Goal: Transaction & Acquisition: Purchase product/service

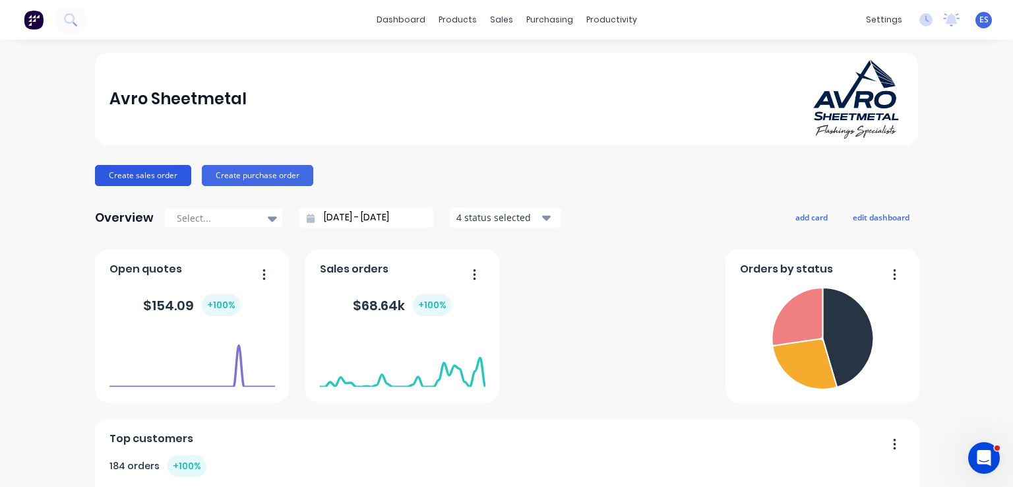
click at [129, 182] on button "Create sales order" at bounding box center [143, 175] width 96 height 21
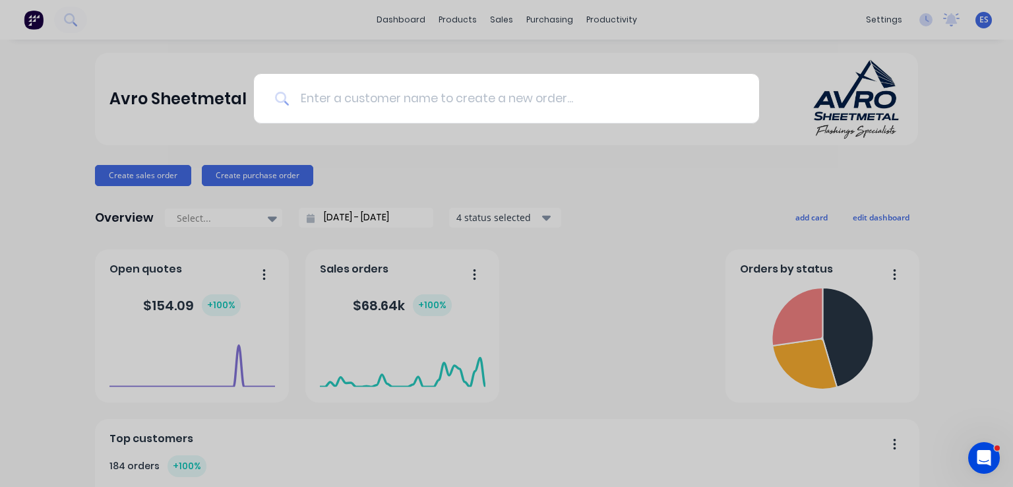
click at [407, 114] on input at bounding box center [514, 98] width 448 height 49
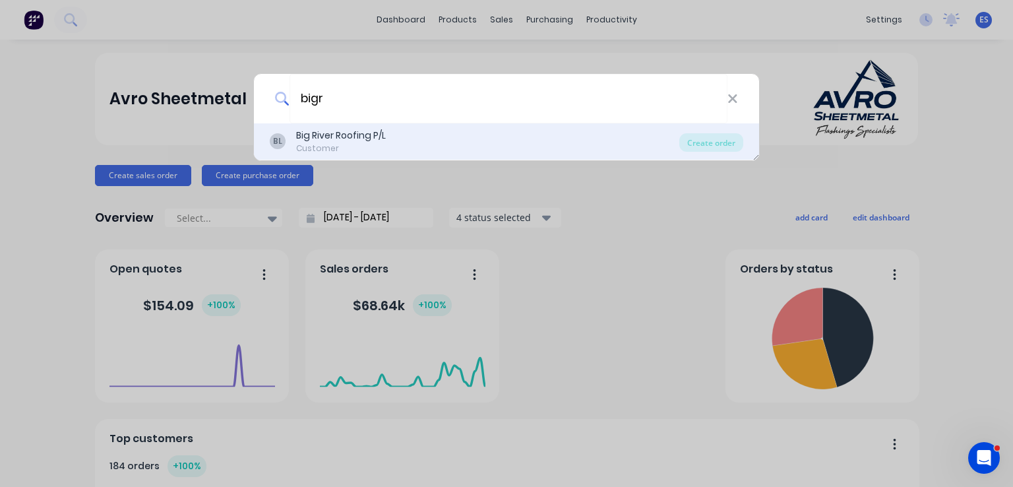
type input "bigr"
click at [330, 135] on div "Big River Roofing P/L" at bounding box center [341, 136] width 90 height 14
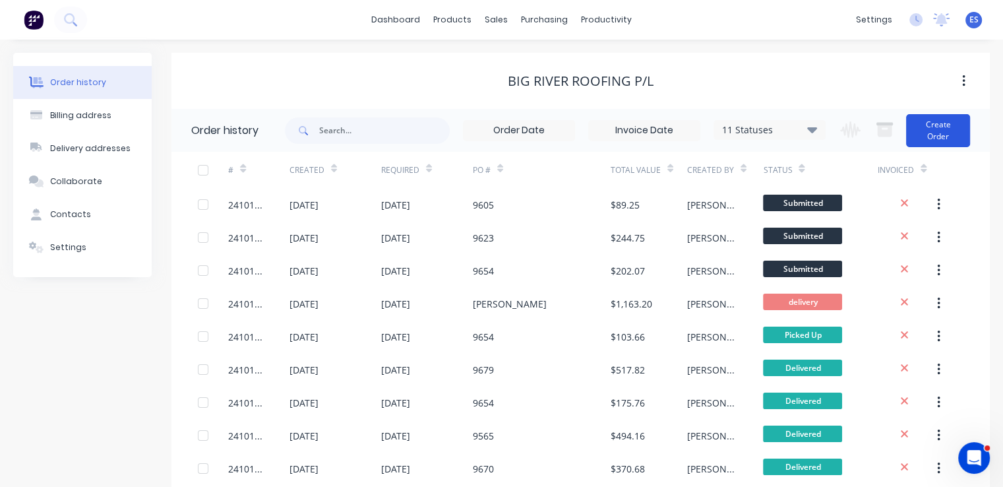
click at [926, 133] on button "Create Order" at bounding box center [938, 130] width 64 height 33
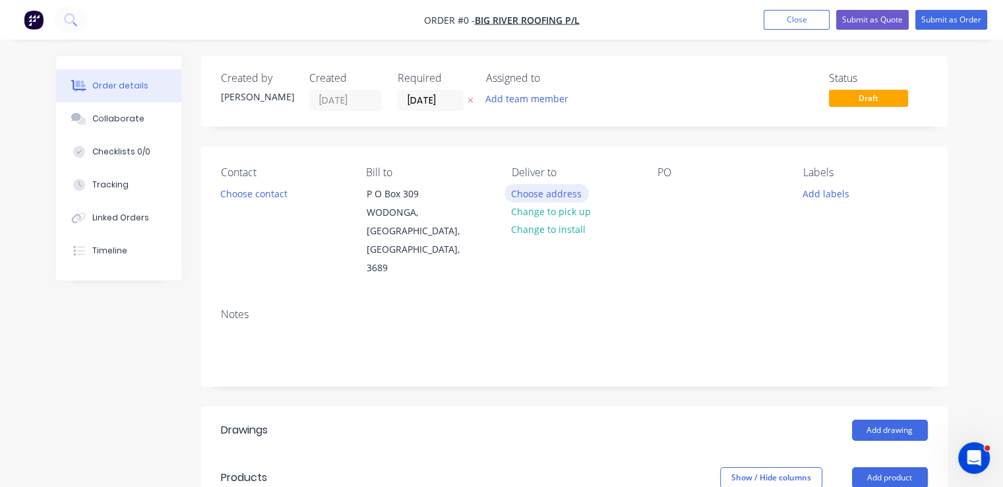
click at [559, 191] on button "Choose address" at bounding box center [547, 193] width 84 height 18
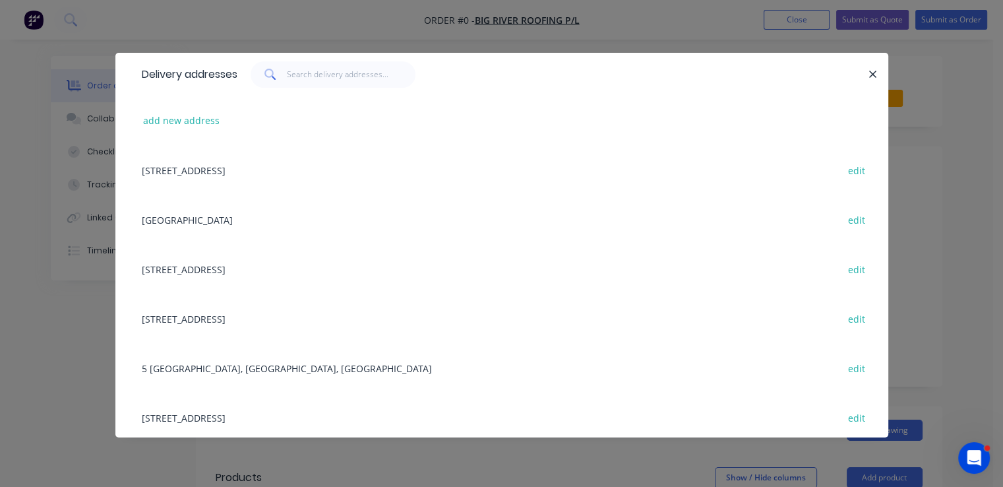
click at [274, 171] on div "[STREET_ADDRESS] edit" at bounding box center [501, 169] width 733 height 49
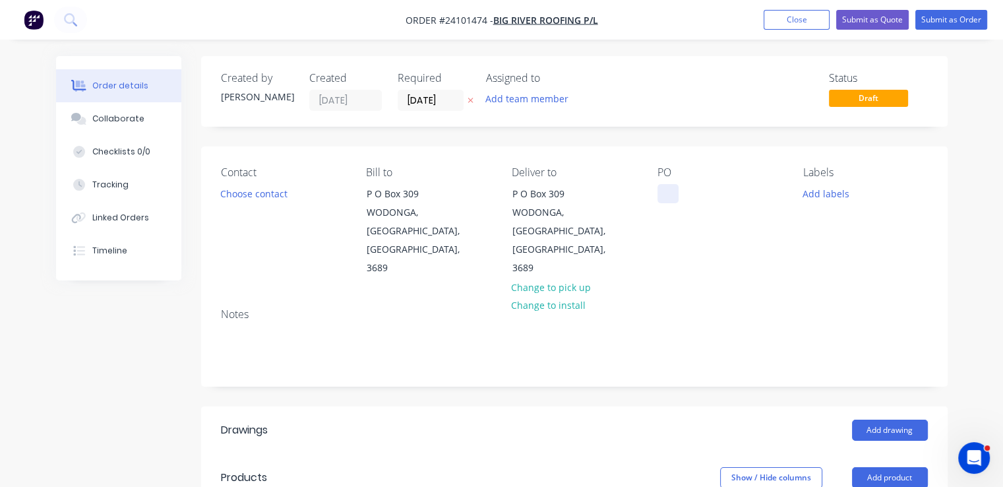
click at [667, 197] on div at bounding box center [668, 193] width 21 height 19
click at [893, 419] on button "Add drawing" at bounding box center [890, 429] width 76 height 21
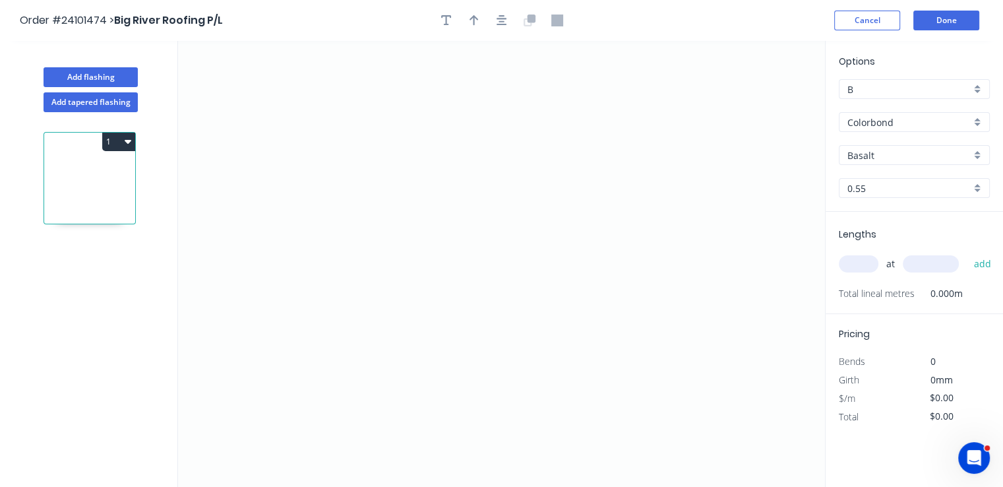
click at [886, 165] on div "Options B B Colorbond Colorbond Colorbond [PERSON_NAME] Basalt 0.55 0.55" at bounding box center [914, 133] width 177 height 158
click at [892, 158] on input "Basalt" at bounding box center [909, 155] width 123 height 14
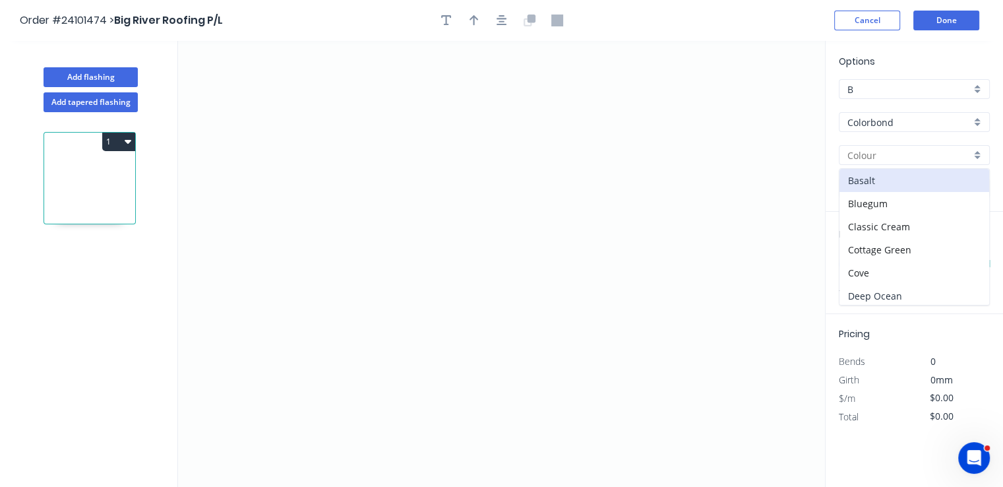
click at [889, 290] on div "Deep Ocean" at bounding box center [915, 295] width 150 height 23
type input "Deep Ocean"
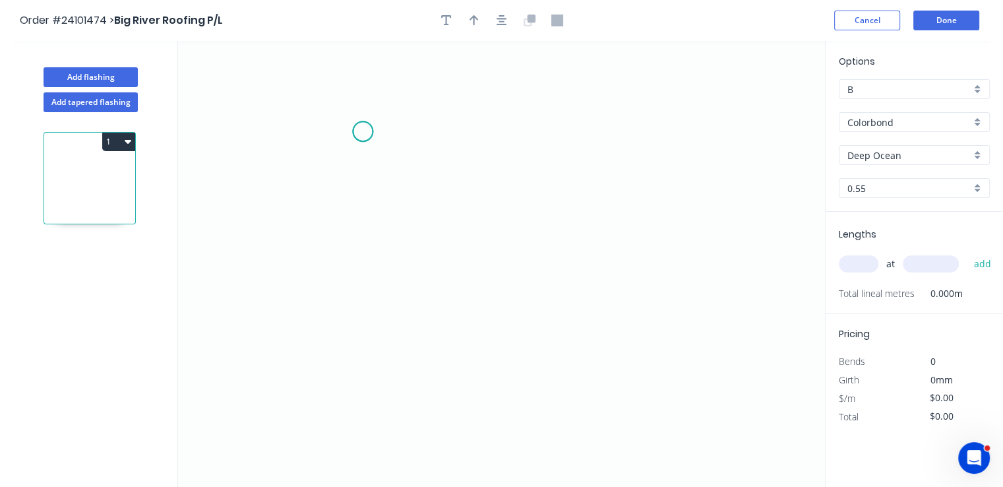
click at [363, 131] on icon "0" at bounding box center [501, 264] width 647 height 446
click at [373, 317] on icon "0" at bounding box center [501, 264] width 647 height 446
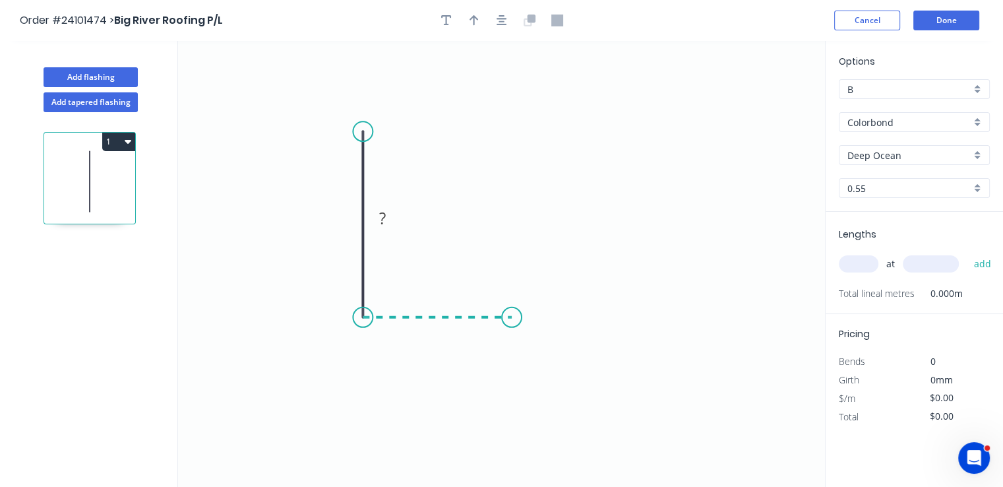
click at [512, 307] on icon "0 ?" at bounding box center [501, 264] width 647 height 446
click at [509, 276] on icon "0 ? ?" at bounding box center [501, 264] width 647 height 446
click at [509, 276] on circle at bounding box center [512, 276] width 20 height 20
click at [528, 288] on tspan "?" at bounding box center [531, 291] width 7 height 22
click at [447, 334] on rect at bounding box center [437, 332] width 26 height 18
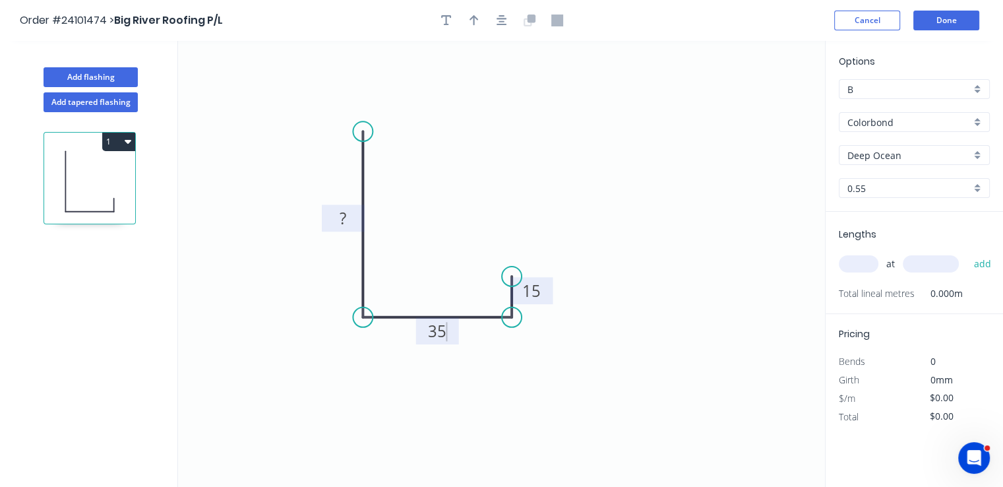
click at [346, 219] on tspan "?" at bounding box center [343, 218] width 7 height 22
click at [860, 265] on input "text" at bounding box center [859, 263] width 40 height 17
type input "$10.19"
type input "1"
click at [910, 261] on input "text" at bounding box center [931, 263] width 56 height 17
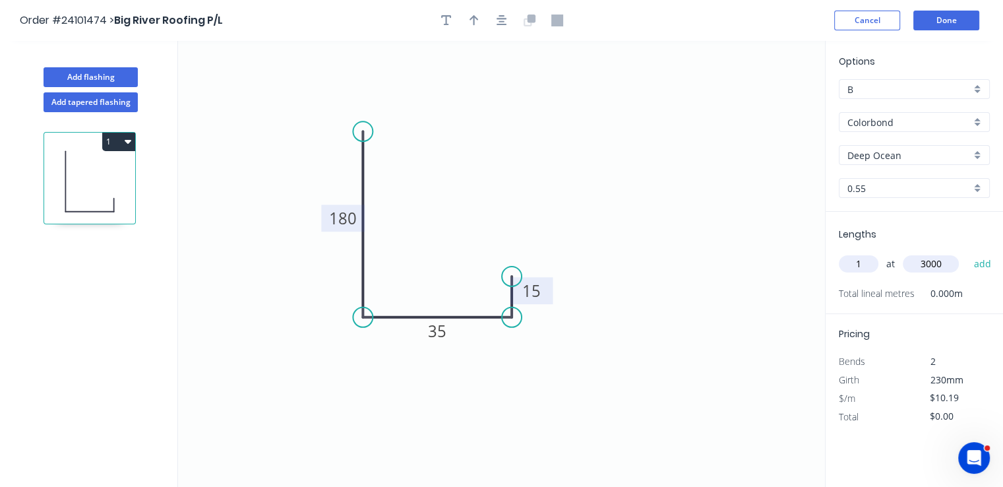
type input "3000"
click at [967, 253] on button "add" at bounding box center [982, 264] width 31 height 22
type input "$30.57"
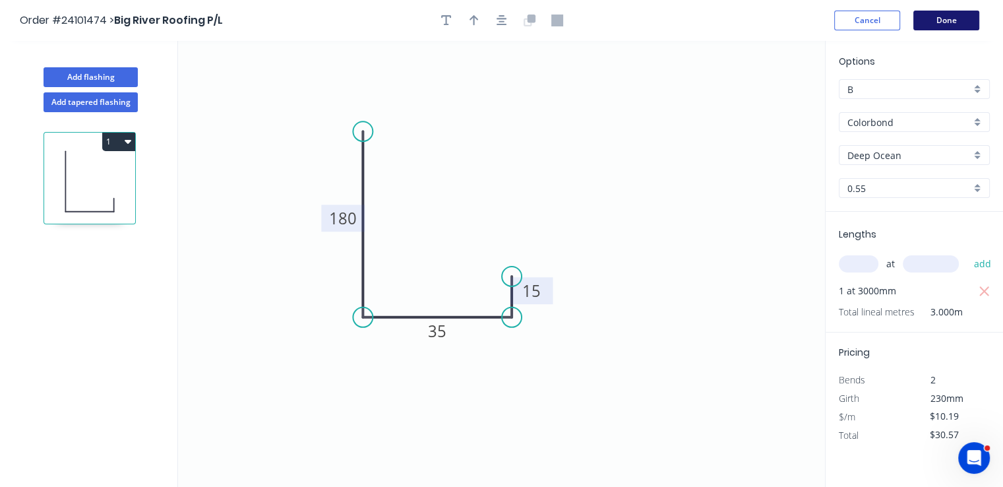
click at [937, 24] on button "Done" at bounding box center [946, 21] width 66 height 20
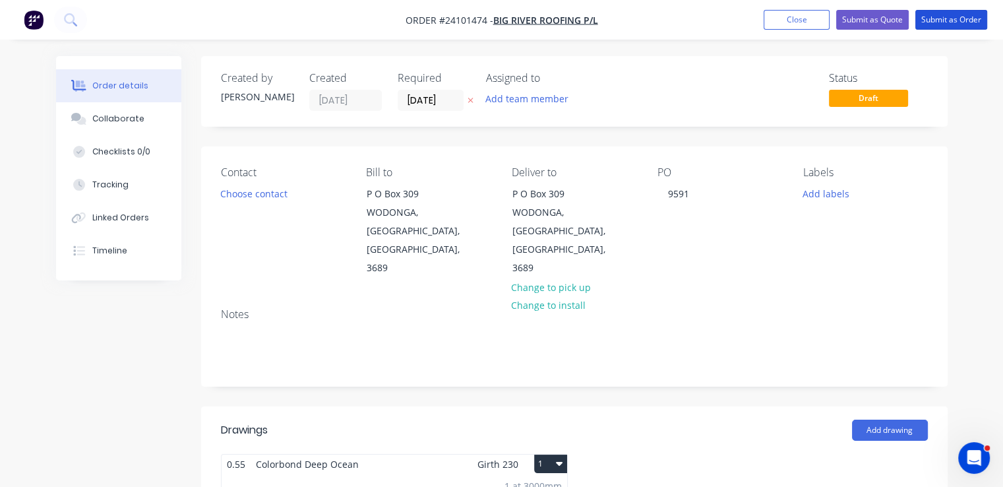
click at [937, 24] on button "Submit as Order" at bounding box center [951, 20] width 72 height 20
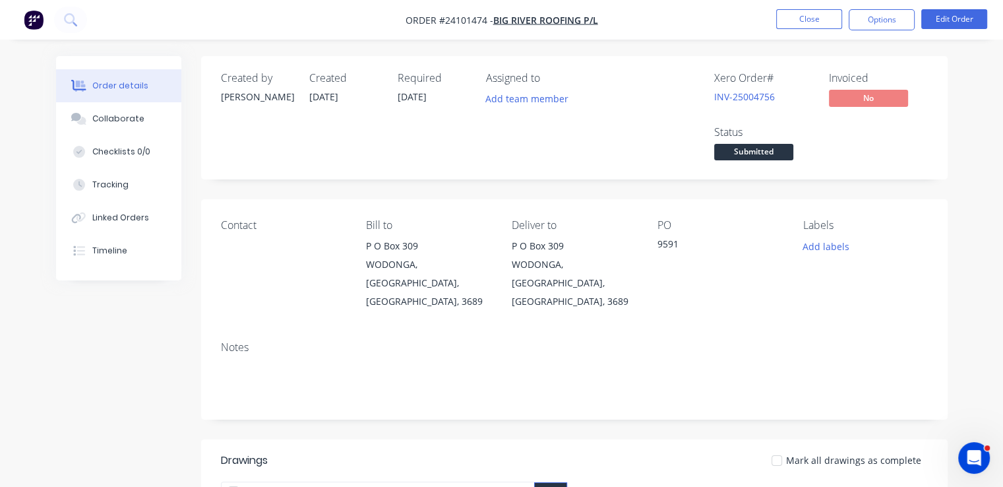
click at [32, 19] on img "button" at bounding box center [34, 20] width 20 height 20
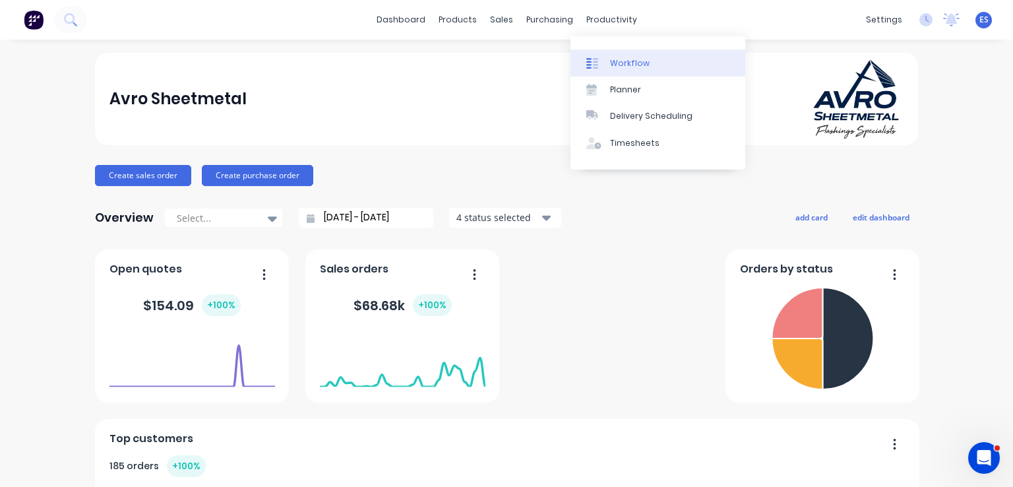
click at [628, 61] on div "Workflow" at bounding box center [630, 63] width 40 height 12
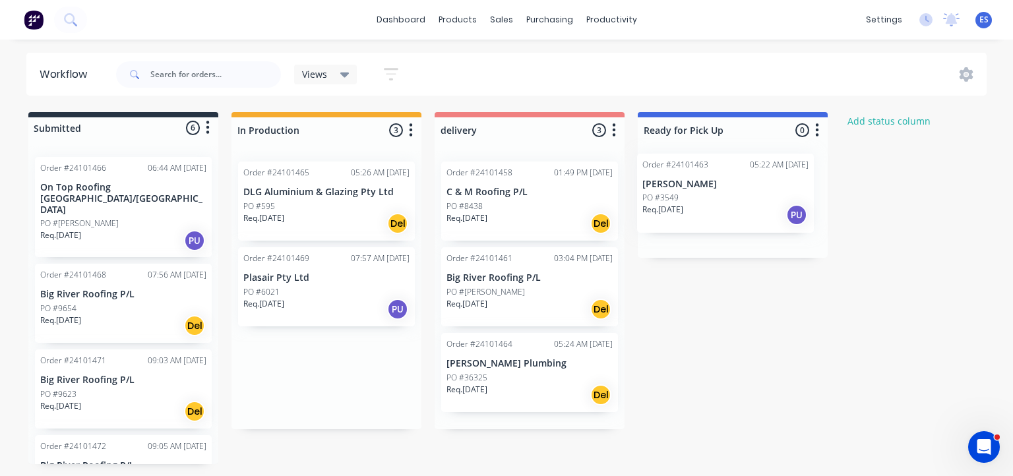
drag, startPoint x: 308, startPoint y: 225, endPoint x: 729, endPoint y: 212, distance: 421.0
click at [729, 212] on div "Submitted 6 Status colour #273444 hex #273444 Save Cancel Summaries Total order…" at bounding box center [611, 288] width 1243 height 352
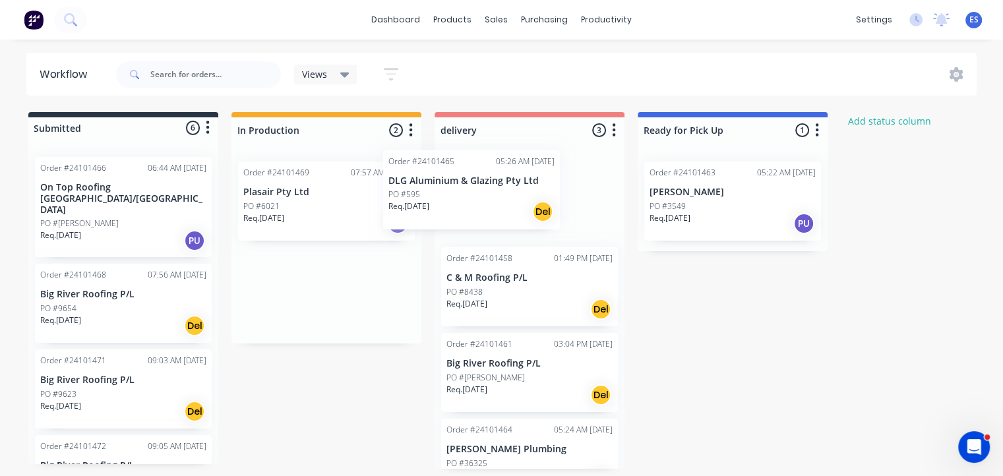
drag, startPoint x: 346, startPoint y: 209, endPoint x: 499, endPoint y: 197, distance: 153.5
click at [499, 197] on div "Submitted 6 Status colour #273444 hex #273444 Save Cancel Summaries Total order…" at bounding box center [611, 290] width 1243 height 357
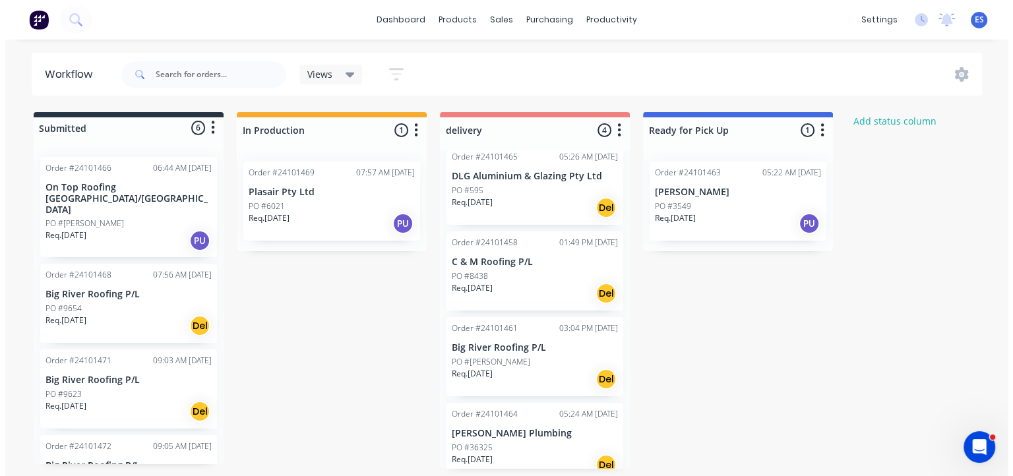
scroll to position [29, 0]
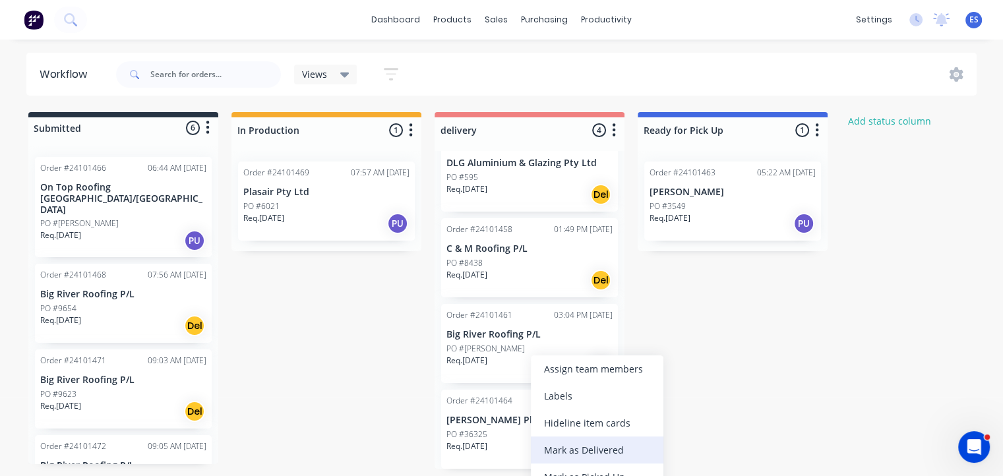
click at [603, 454] on div "Mark as Delivered" at bounding box center [597, 450] width 133 height 27
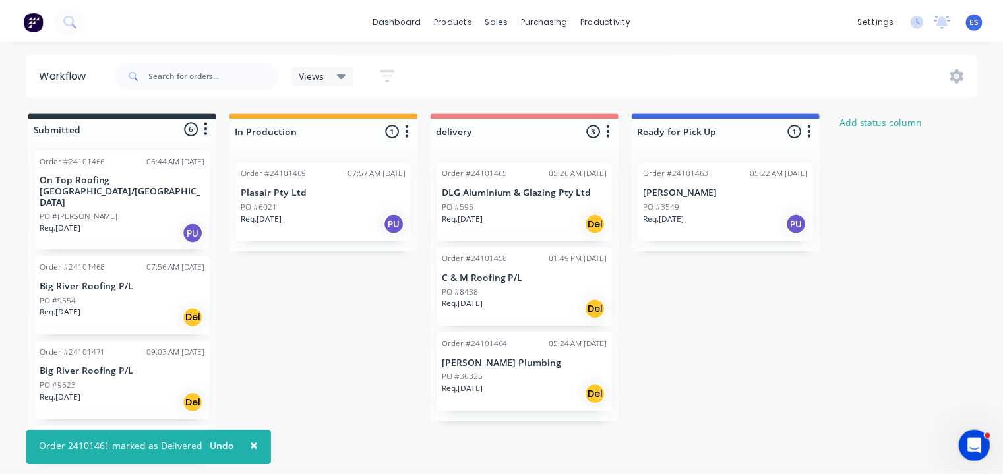
scroll to position [0, 0]
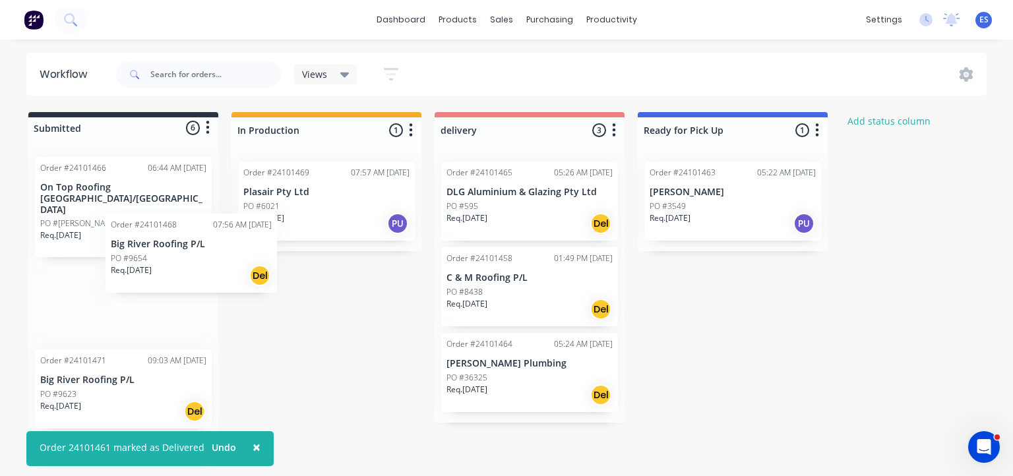
drag, startPoint x: 136, startPoint y: 299, endPoint x: 301, endPoint y: 216, distance: 184.3
click at [301, 216] on div "Submitted 6 Status colour #273444 hex #273444 Save Cancel Summaries Total order…" at bounding box center [611, 288] width 1243 height 352
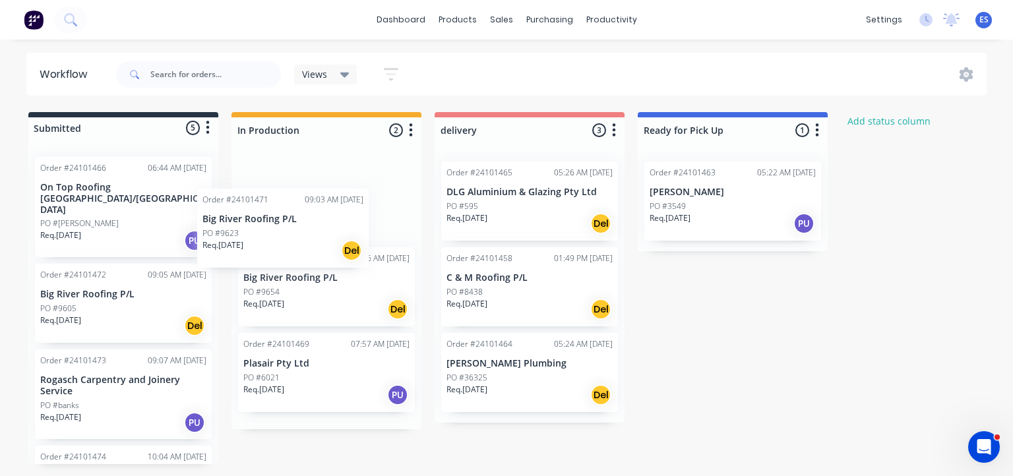
drag, startPoint x: 113, startPoint y: 291, endPoint x: 281, endPoint y: 237, distance: 176.0
click at [281, 237] on div "Submitted 5 Status colour #273444 hex #273444 Save Cancel Summaries Total order…" at bounding box center [611, 288] width 1243 height 352
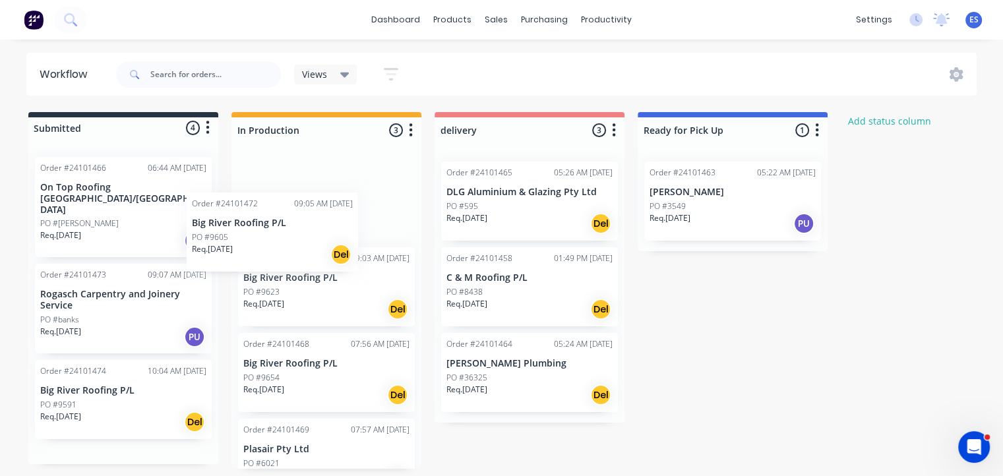
drag, startPoint x: 135, startPoint y: 304, endPoint x: 299, endPoint y: 247, distance: 173.7
click at [299, 247] on div "Submitted 4 Status colour #273444 hex #273444 Save Cancel Summaries Total order…" at bounding box center [611, 290] width 1243 height 357
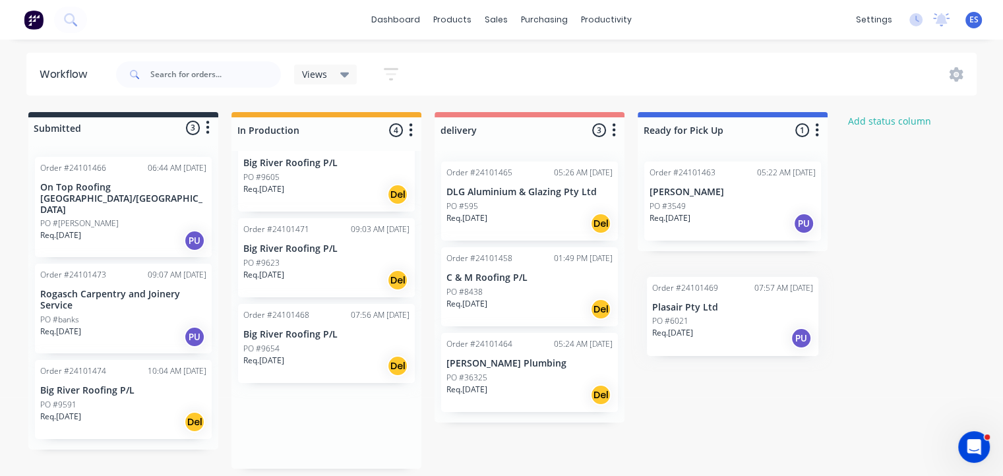
drag, startPoint x: 319, startPoint y: 443, endPoint x: 1037, endPoint y: 148, distance: 775.5
click at [1003, 148] on html "dashboard products sales purchasing productivity dashboard products Product Cat…" at bounding box center [501, 198] width 1003 height 397
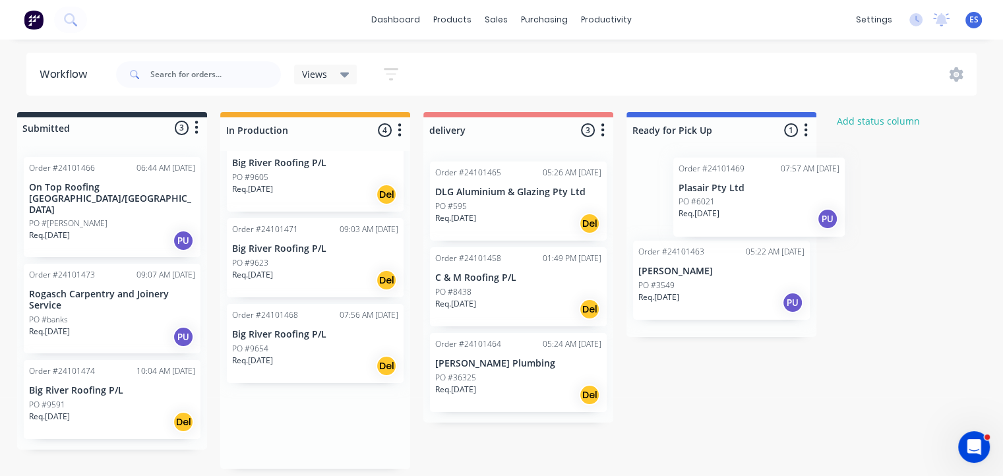
scroll to position [3, 13]
drag, startPoint x: 299, startPoint y: 417, endPoint x: 716, endPoint y: 180, distance: 480.3
click at [729, 188] on div "Submitted 3 Status colour #273444 hex #273444 Save Cancel Summaries Total order…" at bounding box center [598, 290] width 1243 height 357
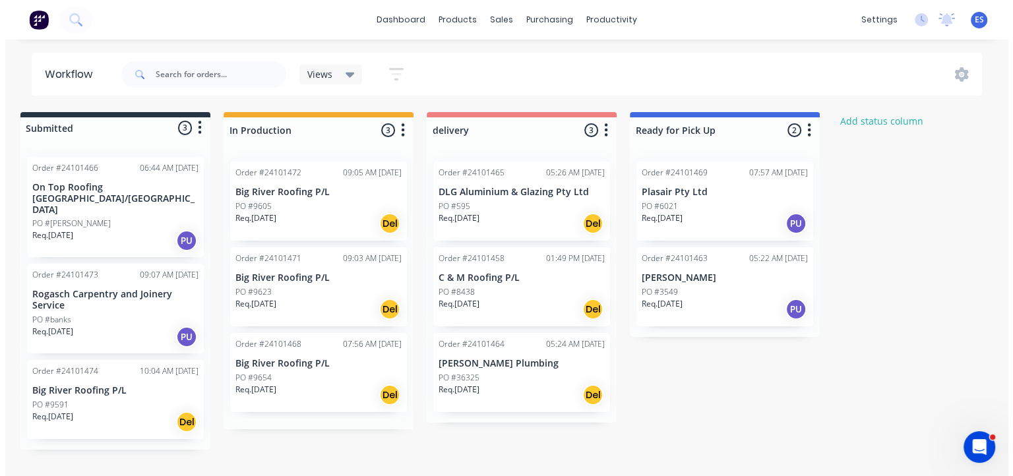
scroll to position [0, 0]
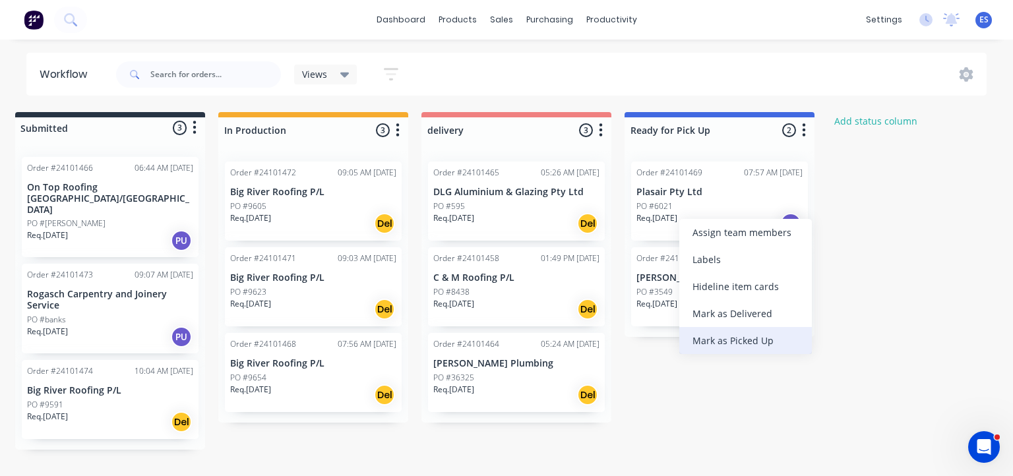
click at [720, 346] on div "Mark as Picked Up" at bounding box center [745, 340] width 133 height 27
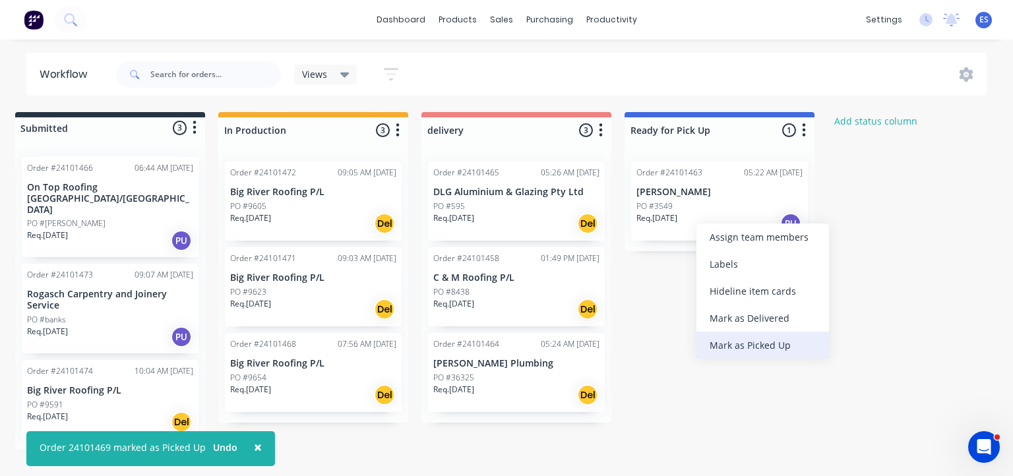
click at [741, 342] on div "Mark as Picked Up" at bounding box center [762, 345] width 133 height 27
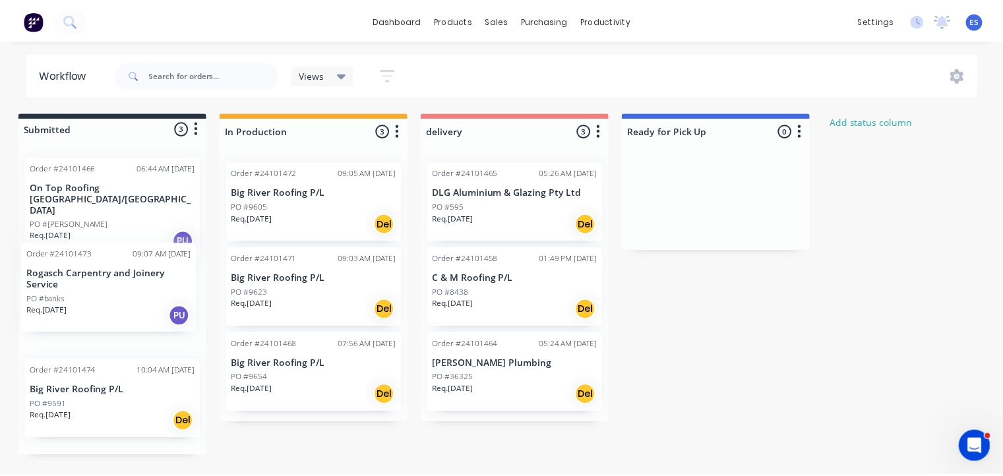
scroll to position [0, 8]
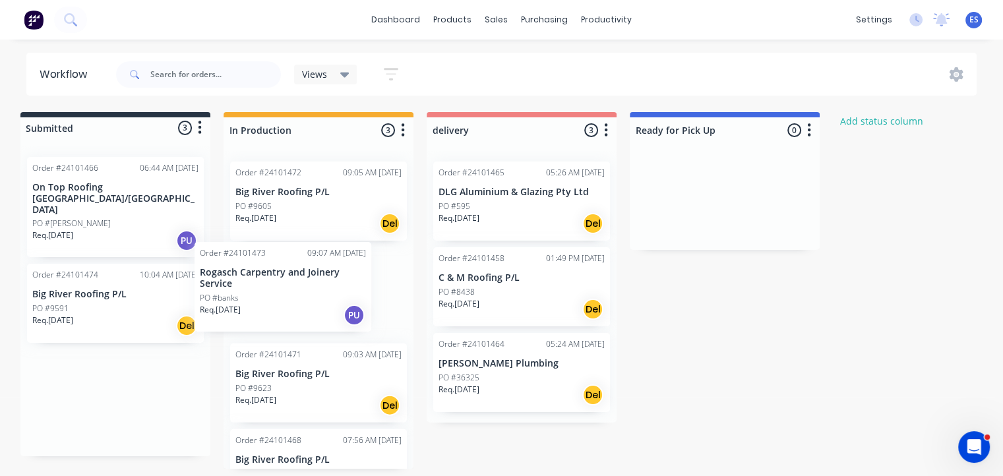
drag, startPoint x: 117, startPoint y: 297, endPoint x: 296, endPoint y: 295, distance: 179.4
click at [296, 295] on div "Submitted 3 Status colour #273444 hex #273444 Save Cancel Summaries Total order…" at bounding box center [603, 290] width 1243 height 357
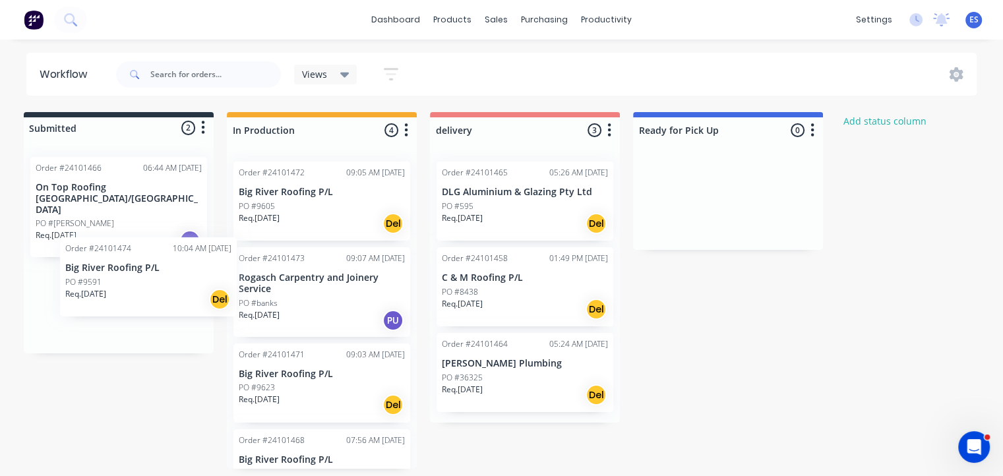
scroll to position [0, 4]
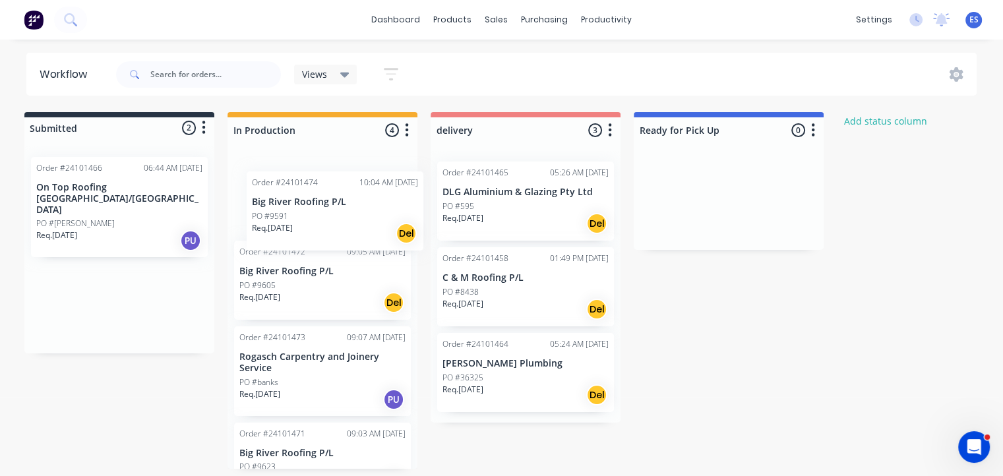
drag, startPoint x: 139, startPoint y: 310, endPoint x: 378, endPoint y: 225, distance: 253.5
click at [374, 231] on div "Submitted 2 Status colour #273444 hex #273444 Save Cancel Summaries Total order…" at bounding box center [607, 290] width 1243 height 357
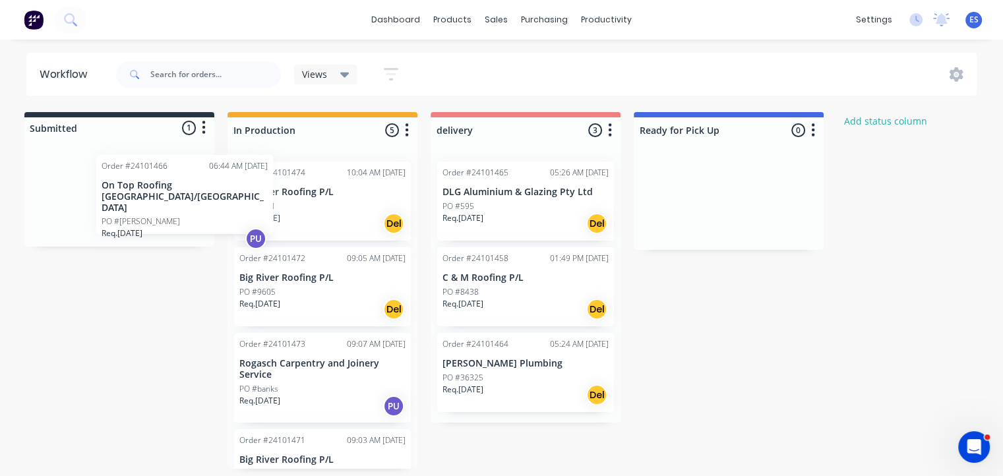
scroll to position [0, 0]
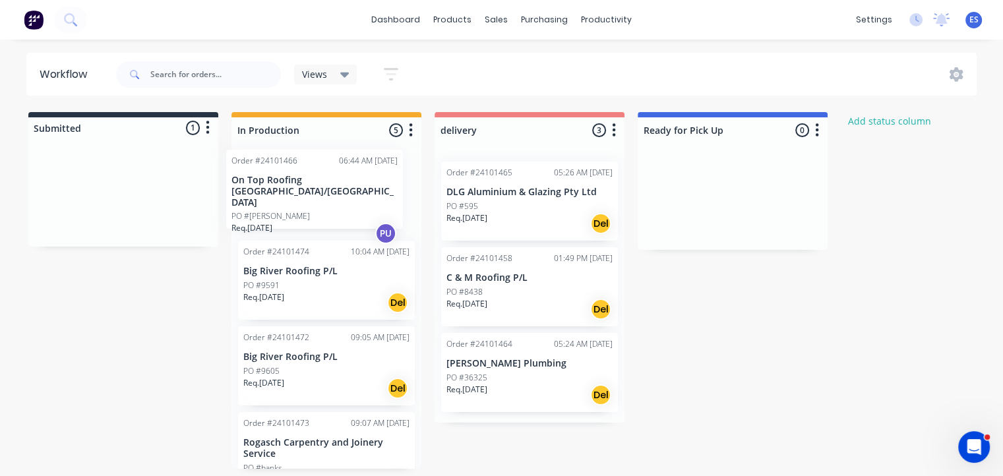
drag, startPoint x: 117, startPoint y: 222, endPoint x: 316, endPoint y: 215, distance: 198.7
click at [316, 215] on div "Submitted 1 Status colour #273444 hex #273444 Save Cancel Summaries Total order…" at bounding box center [611, 290] width 1243 height 357
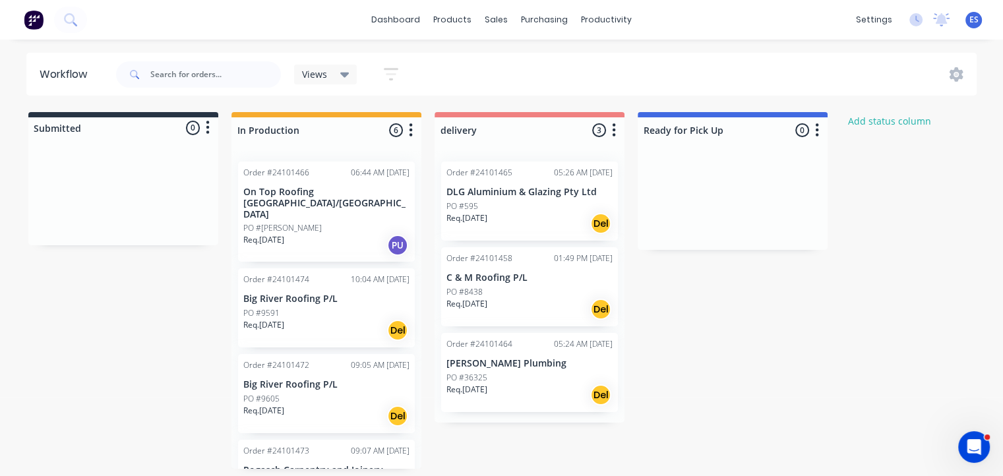
click at [36, 27] on img at bounding box center [34, 20] width 20 height 20
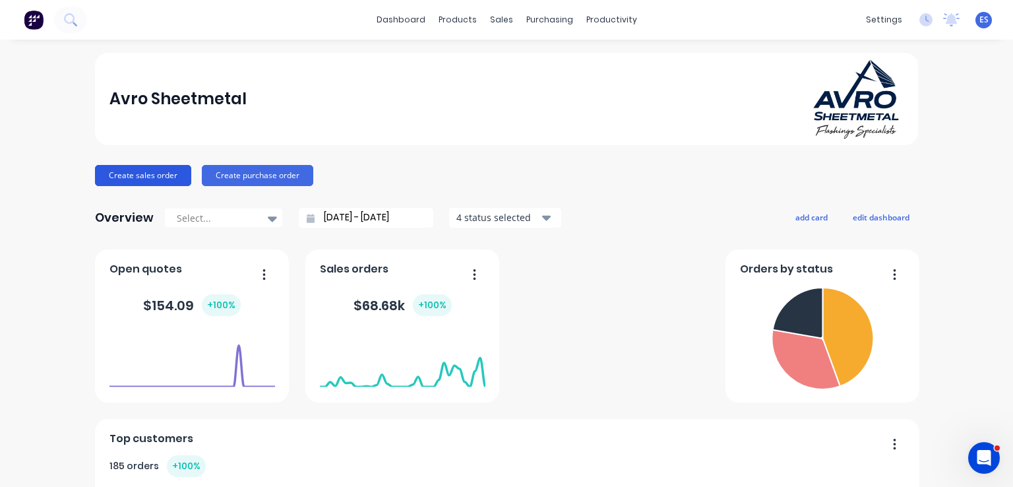
click at [140, 175] on button "Create sales order" at bounding box center [143, 175] width 96 height 21
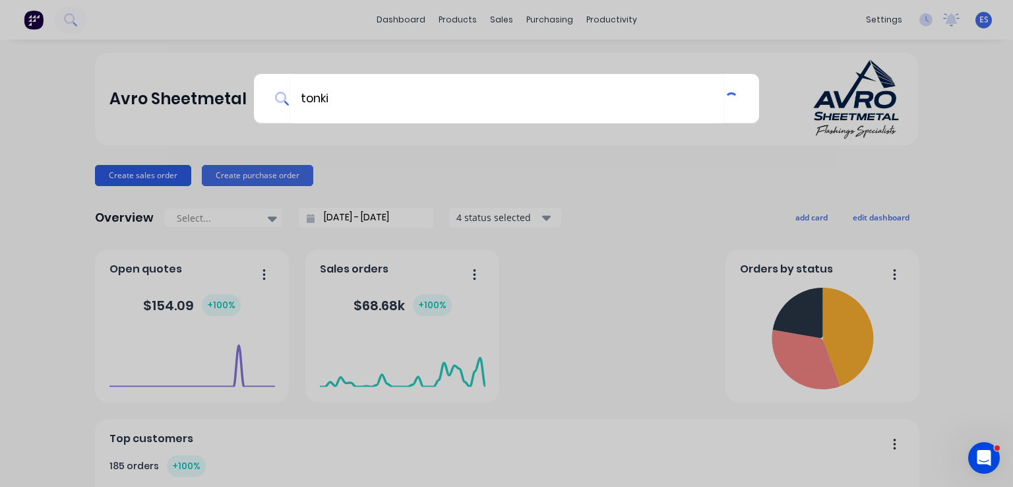
type input "tonkin"
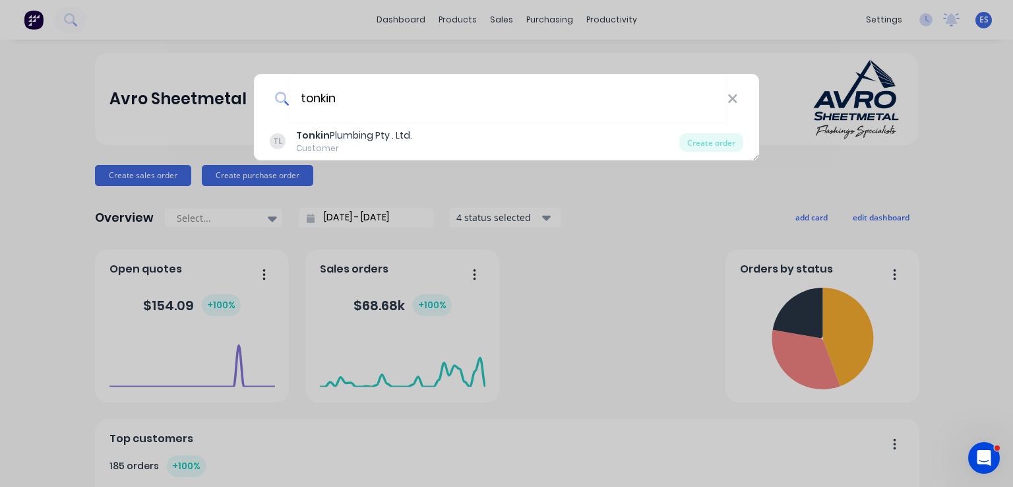
click at [344, 142] on div "Customer" at bounding box center [354, 148] width 116 height 12
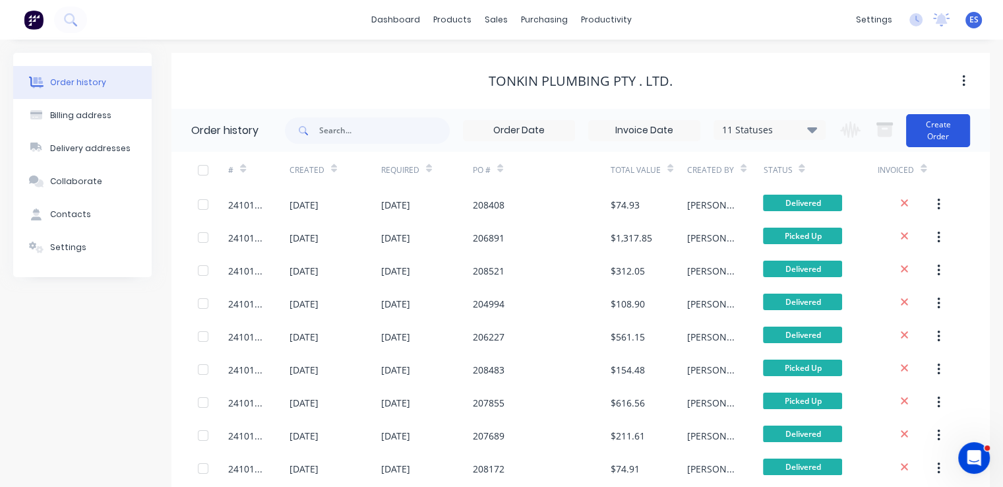
click at [952, 119] on button "Create Order" at bounding box center [938, 130] width 64 height 33
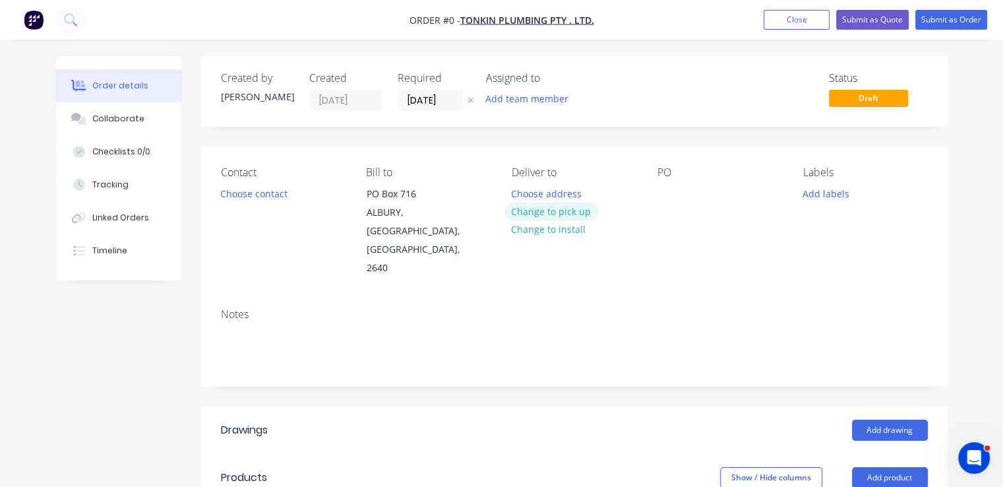
click at [562, 208] on button "Change to pick up" at bounding box center [552, 211] width 94 height 18
click at [257, 199] on button "Choose contact" at bounding box center [253, 193] width 81 height 18
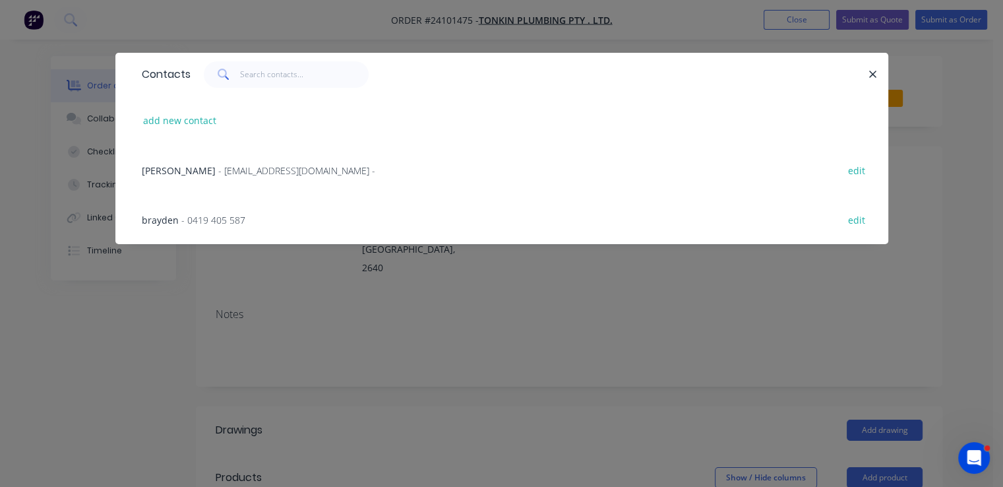
click at [235, 228] on div "brayden - 0419 405 587 edit" at bounding box center [501, 219] width 733 height 49
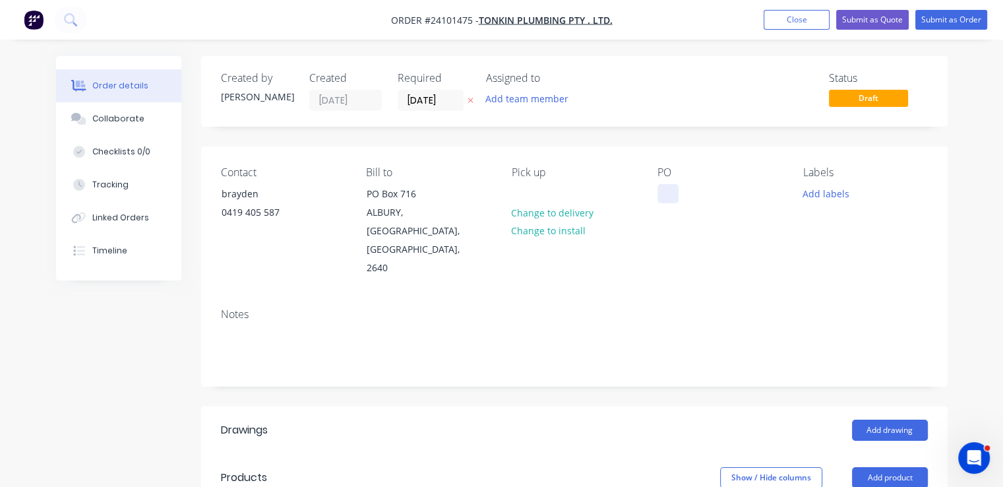
click at [659, 191] on div at bounding box center [668, 193] width 21 height 19
click at [872, 419] on button "Add drawing" at bounding box center [890, 429] width 76 height 21
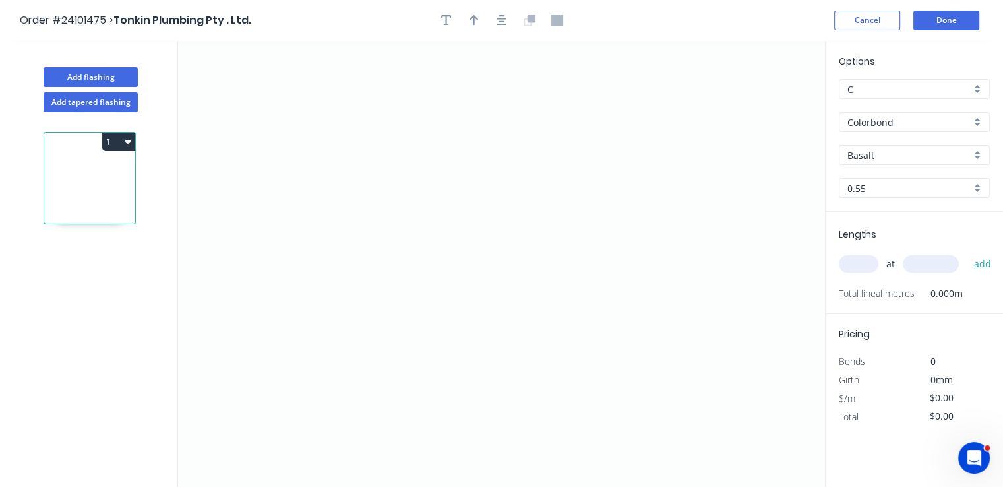
click at [886, 123] on input "Colorbond" at bounding box center [909, 122] width 123 height 14
click at [894, 195] on div "Galvanised" at bounding box center [915, 193] width 150 height 23
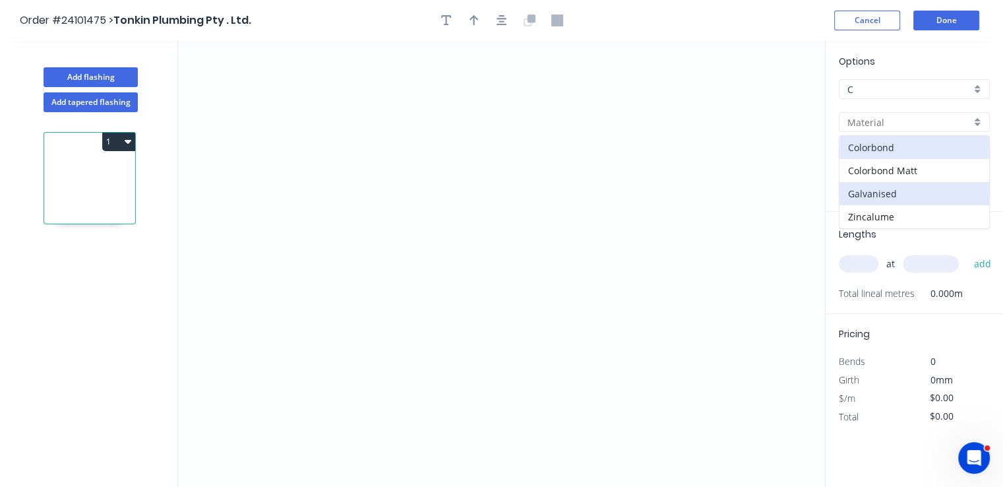
type input "Galvanised"
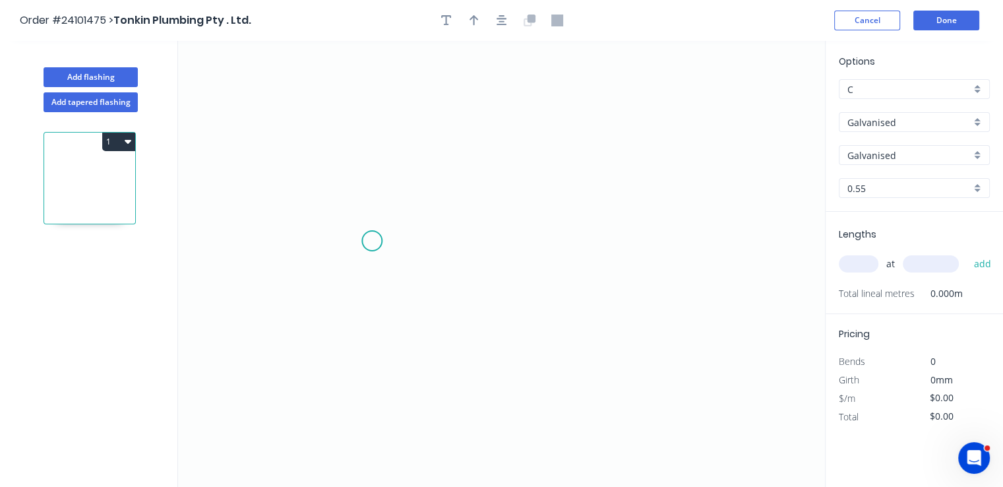
click at [369, 241] on icon "0" at bounding box center [501, 264] width 647 height 446
click at [387, 212] on icon "0" at bounding box center [501, 264] width 647 height 446
click at [586, 220] on icon "0 ?" at bounding box center [501, 264] width 647 height 446
click at [599, 243] on icon "0 ? ? ? º" at bounding box center [501, 264] width 647 height 446
click at [599, 243] on circle at bounding box center [599, 243] width 20 height 20
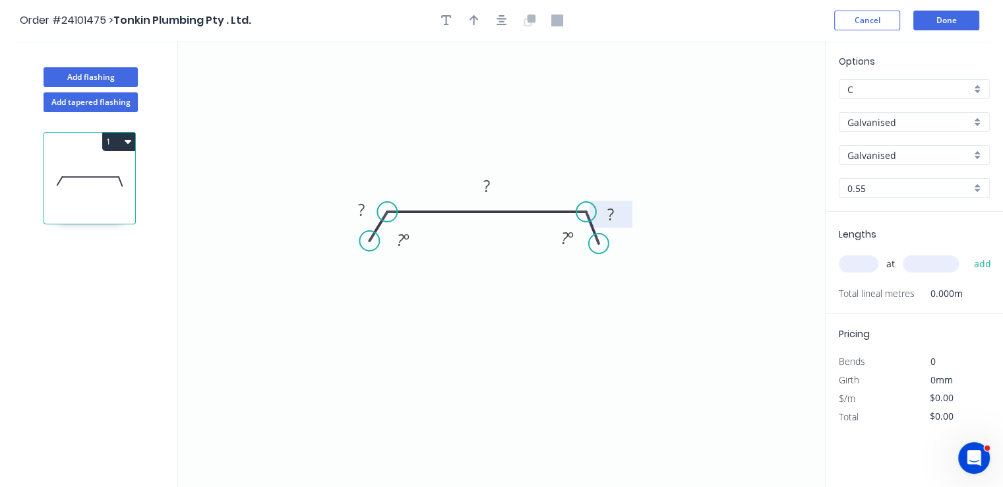
click at [609, 220] on tspan "?" at bounding box center [610, 214] width 7 height 22
click at [358, 212] on tspan "?" at bounding box center [361, 210] width 7 height 22
click at [438, 290] on div "Hide angle" at bounding box center [472, 289] width 133 height 27
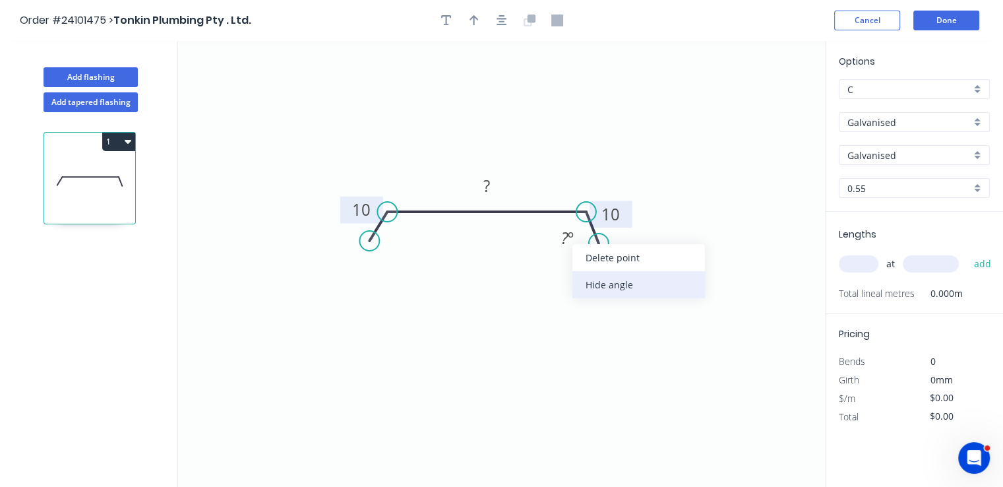
click at [591, 284] on div "Hide angle" at bounding box center [638, 284] width 133 height 27
click at [493, 194] on rect at bounding box center [487, 186] width 26 height 18
click at [857, 261] on input "text" at bounding box center [859, 263] width 40 height 17
type input "$40.11"
type input "1"
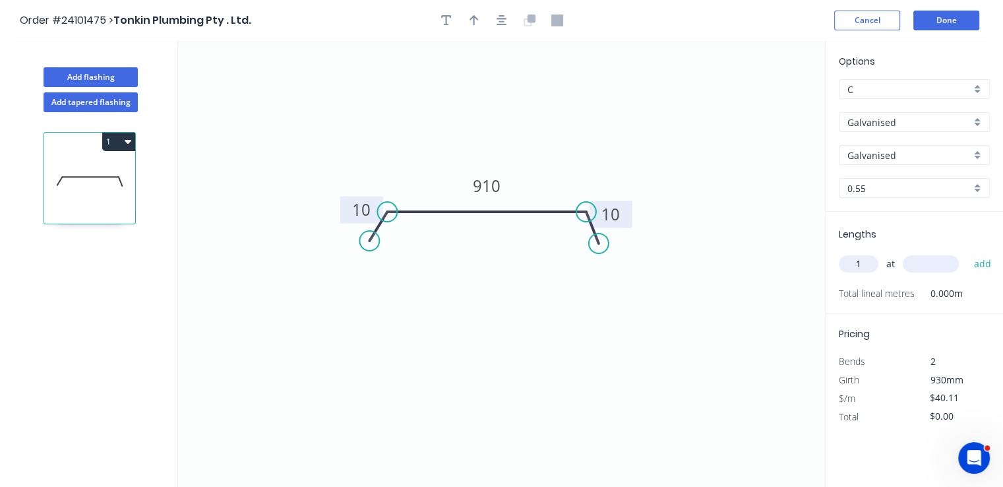
click at [934, 268] on input "text" at bounding box center [931, 263] width 56 height 17
type input "850"
click at [967, 253] on button "add" at bounding box center [982, 264] width 31 height 22
type input "$34.09"
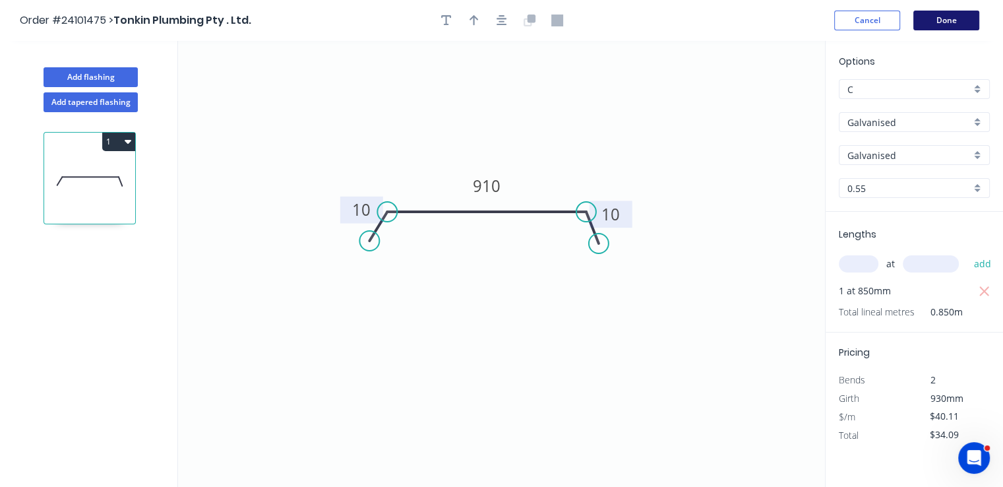
click at [958, 18] on button "Done" at bounding box center [946, 21] width 66 height 20
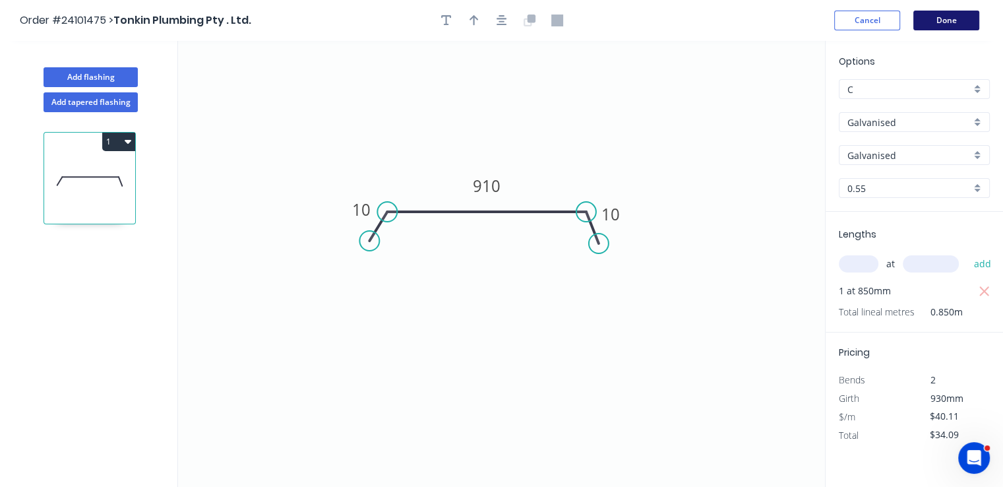
click at [950, 22] on button "Done" at bounding box center [946, 21] width 66 height 20
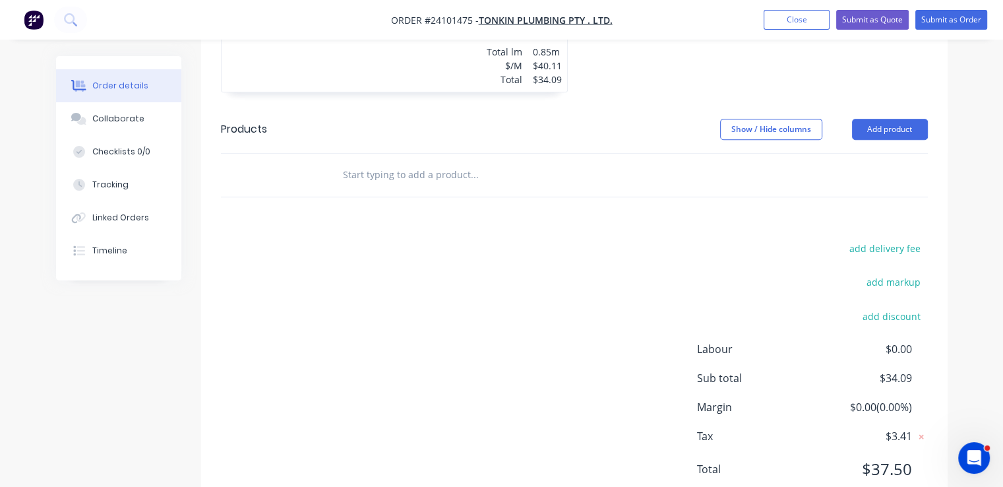
scroll to position [591, 0]
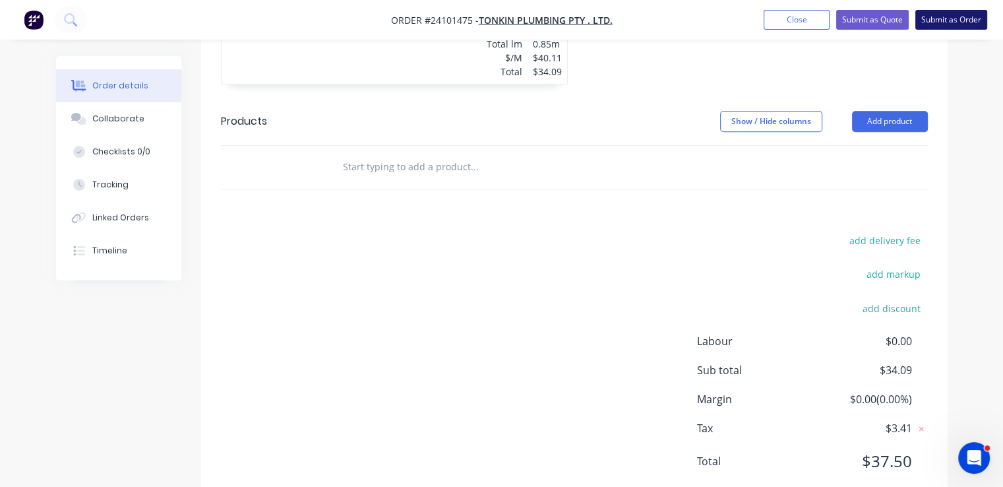
click at [963, 14] on button "Submit as Order" at bounding box center [951, 20] width 72 height 20
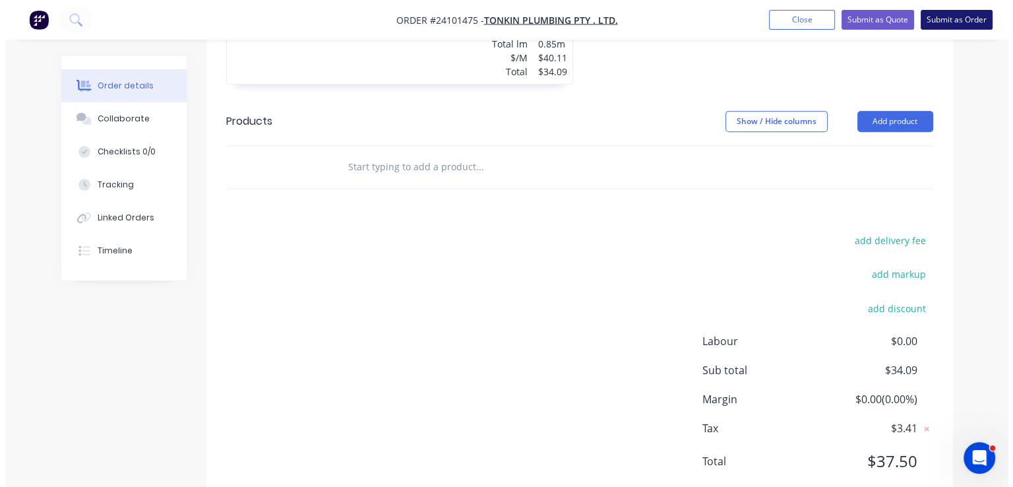
scroll to position [0, 0]
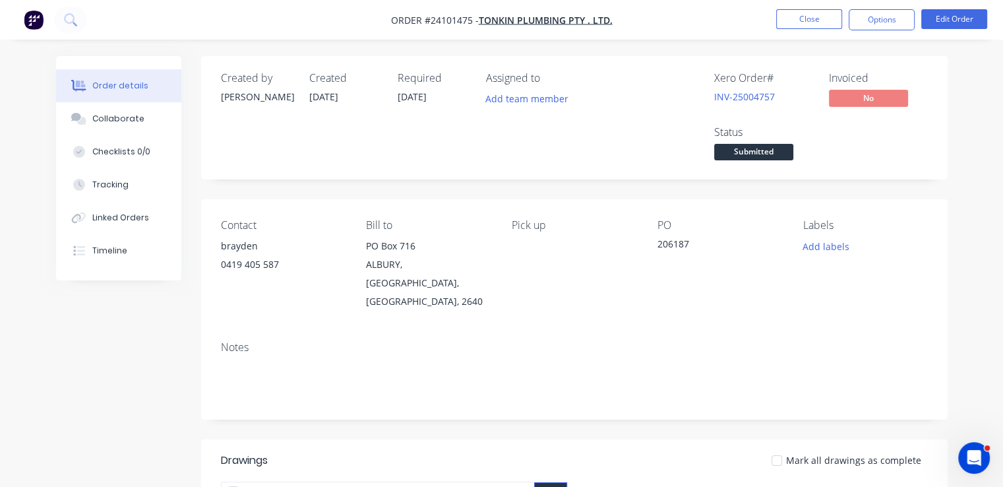
click at [40, 24] on img "button" at bounding box center [34, 20] width 20 height 20
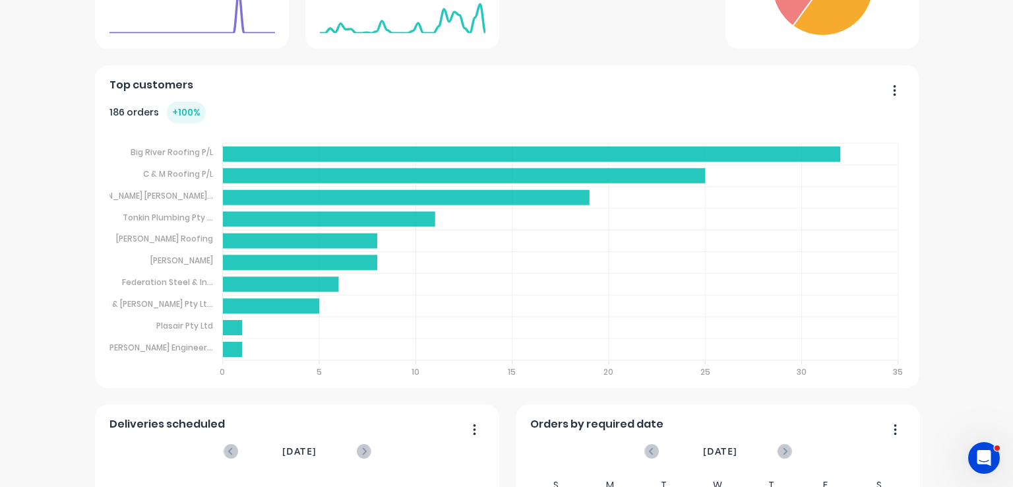
scroll to position [264, 0]
